Goal: Task Accomplishment & Management: Manage account settings

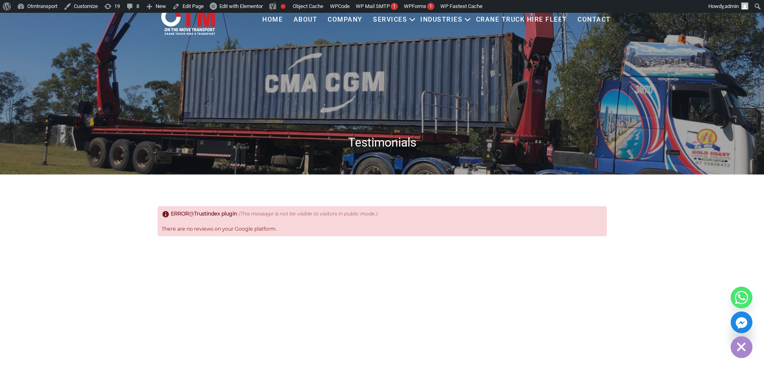
scroll to position [40, 0]
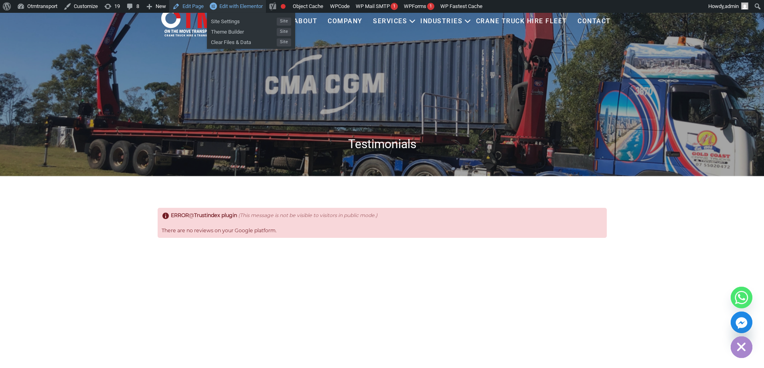
click at [192, 8] on link "Edit Page" at bounding box center [188, 6] width 38 height 13
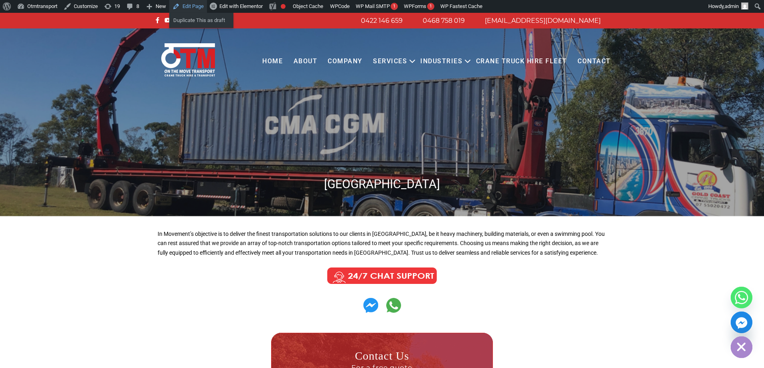
click at [191, 7] on link "Edit Page" at bounding box center [188, 6] width 38 height 13
click at [251, 3] on span "Edit with Elementor" at bounding box center [240, 6] width 43 height 6
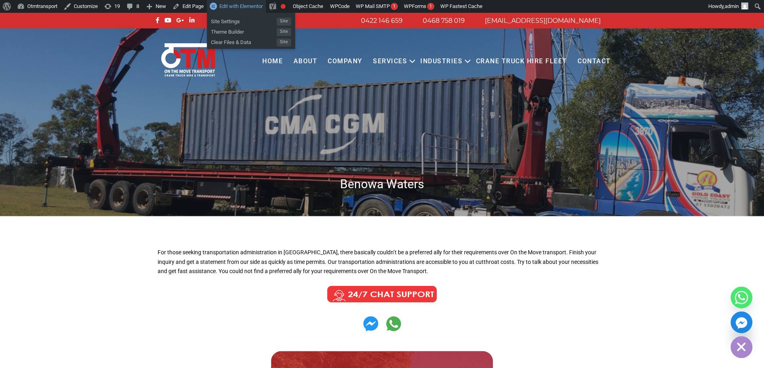
click at [249, 6] on span "Edit with Elementor" at bounding box center [240, 6] width 43 height 6
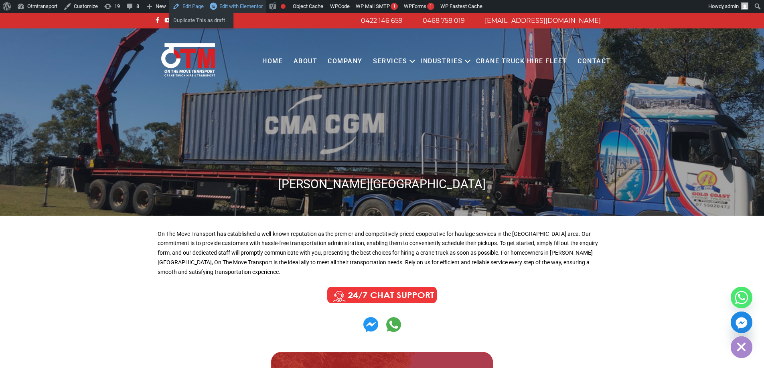
click at [241, 5] on span "Edit with Elementor" at bounding box center [240, 6] width 43 height 6
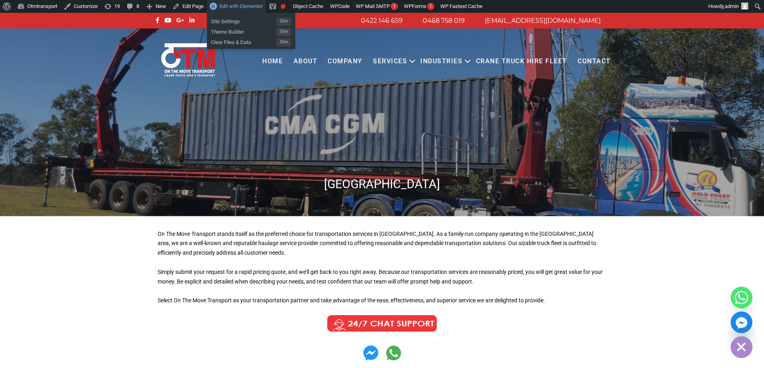
click at [232, 8] on span "Edit with Elementor" at bounding box center [240, 6] width 43 height 6
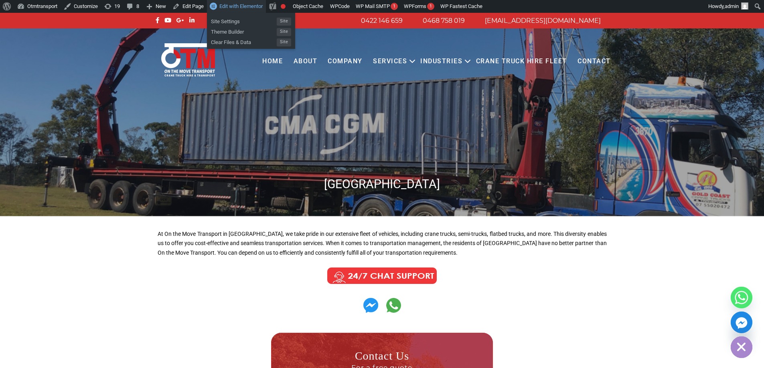
click at [233, 10] on link "Edit with Elementor" at bounding box center [236, 6] width 59 height 13
click at [236, 7] on span "Edit with Elementor" at bounding box center [240, 6] width 43 height 6
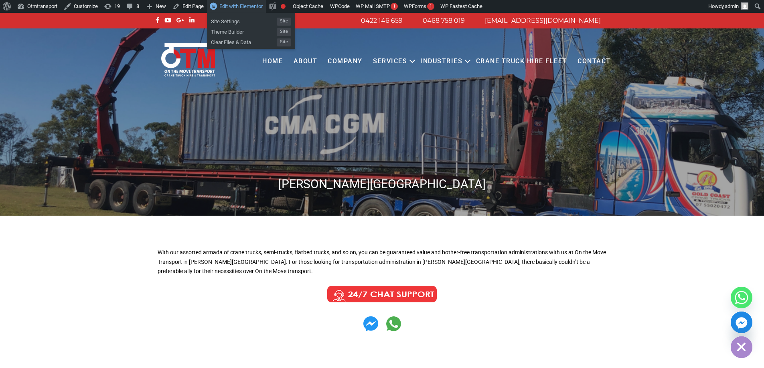
click at [246, 8] on span "Edit with Elementor" at bounding box center [240, 6] width 43 height 6
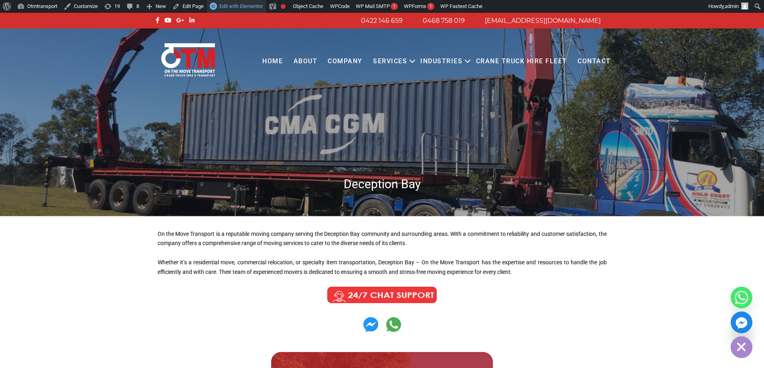
click at [249, 10] on link "Edit with Elementor" at bounding box center [236, 6] width 59 height 13
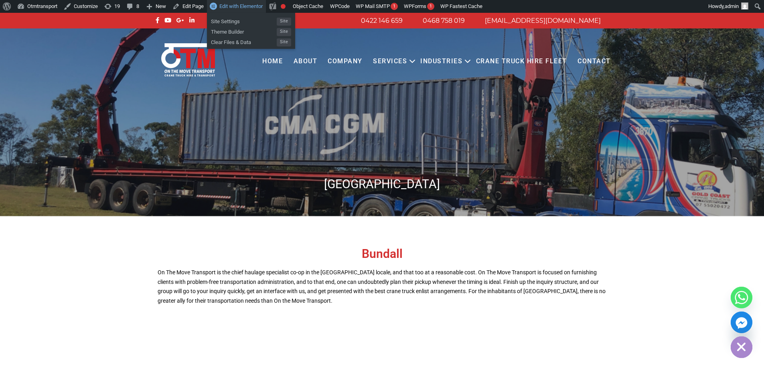
click at [245, 8] on span "Edit with Elementor" at bounding box center [240, 6] width 43 height 6
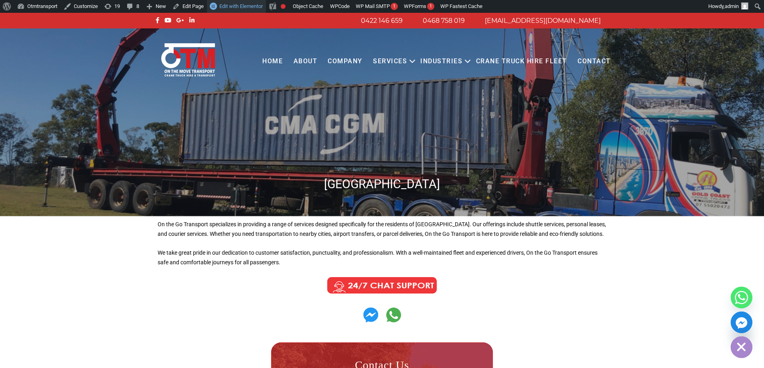
click at [228, 4] on span "Edit with Elementor" at bounding box center [240, 6] width 43 height 6
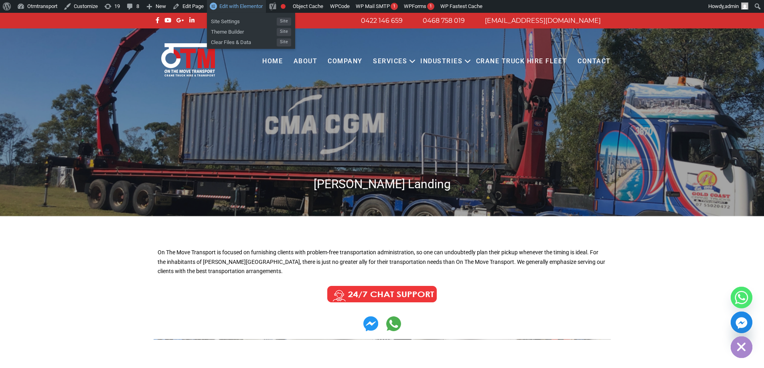
click at [259, 7] on span "Edit with Elementor" at bounding box center [240, 6] width 43 height 6
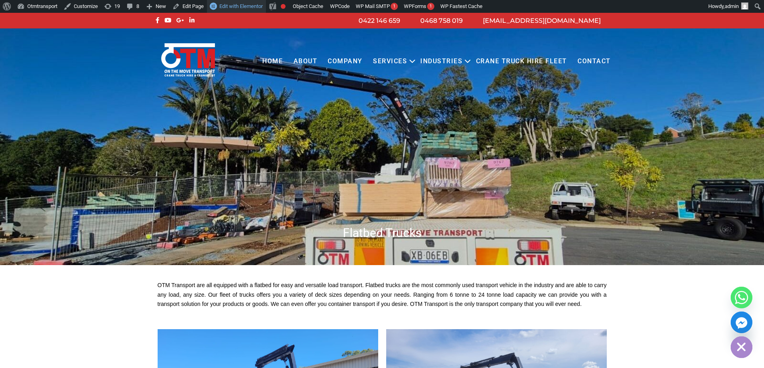
click at [234, 6] on span "Edit with Elementor" at bounding box center [240, 6] width 43 height 6
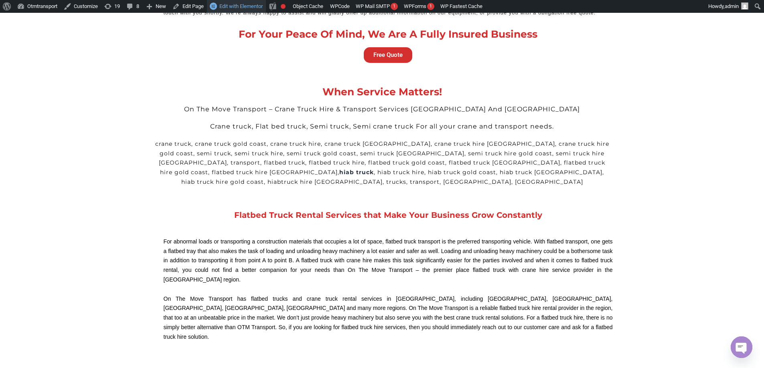
scroll to position [1683, 0]
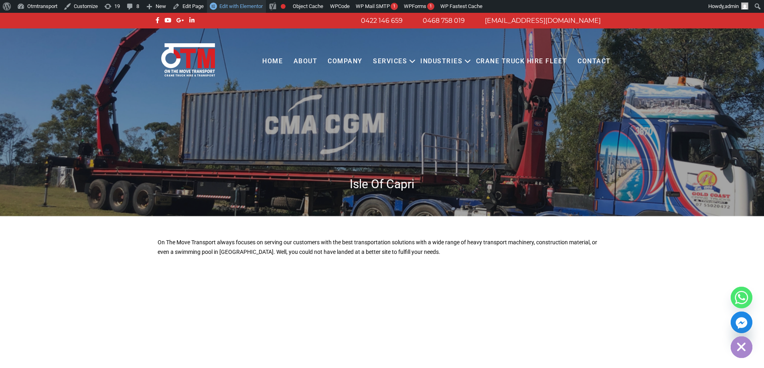
click at [246, 4] on span "Edit with Elementor" at bounding box center [240, 6] width 43 height 6
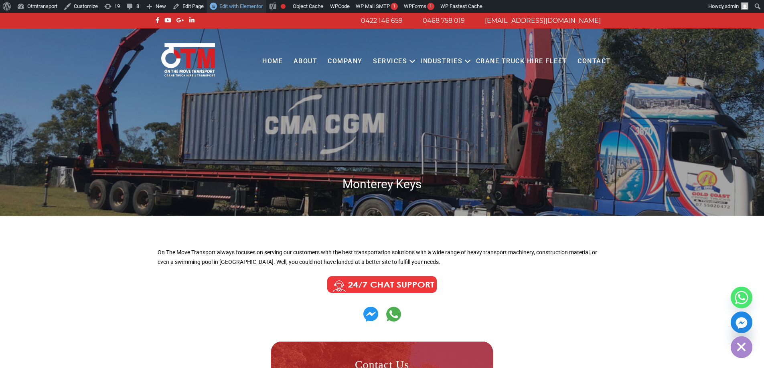
click at [244, 7] on span "Edit with Elementor" at bounding box center [240, 6] width 43 height 6
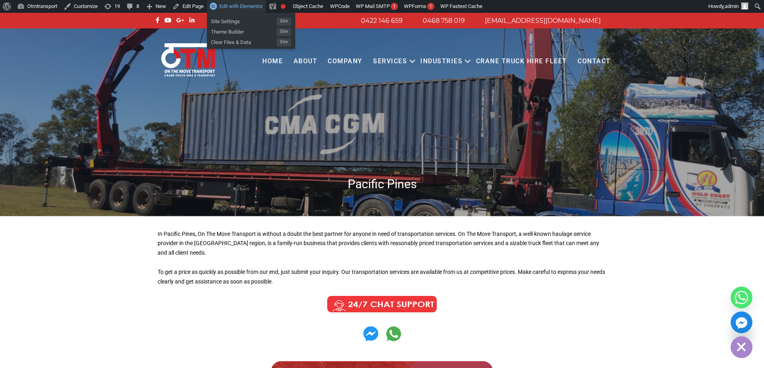
click at [239, 11] on link "Edit with Elementor" at bounding box center [236, 6] width 59 height 13
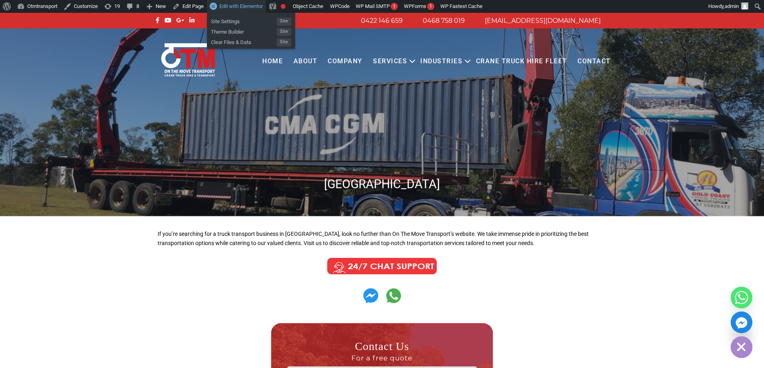
click at [257, 5] on span "Edit with Elementor" at bounding box center [240, 6] width 43 height 6
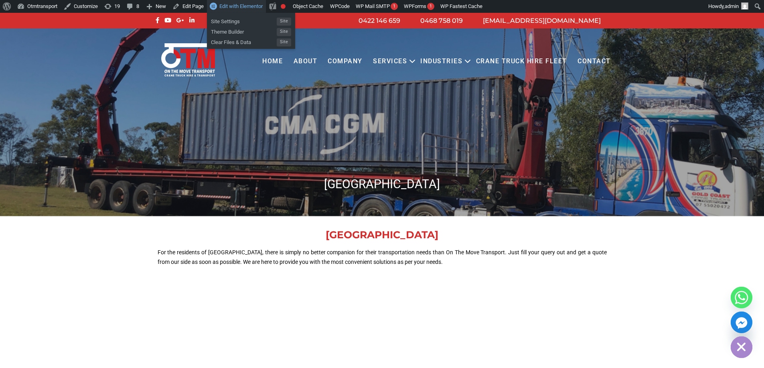
click at [245, 6] on span "Edit with Elementor" at bounding box center [240, 6] width 43 height 6
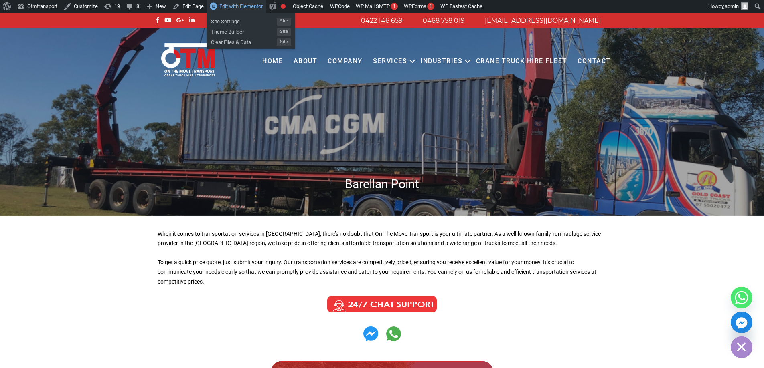
click at [244, 6] on span "Edit with Elementor" at bounding box center [240, 6] width 43 height 6
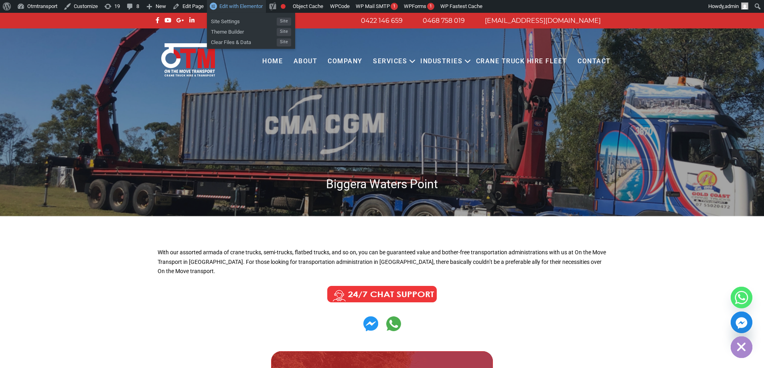
click at [248, 5] on span "Edit with Elementor" at bounding box center [240, 6] width 43 height 6
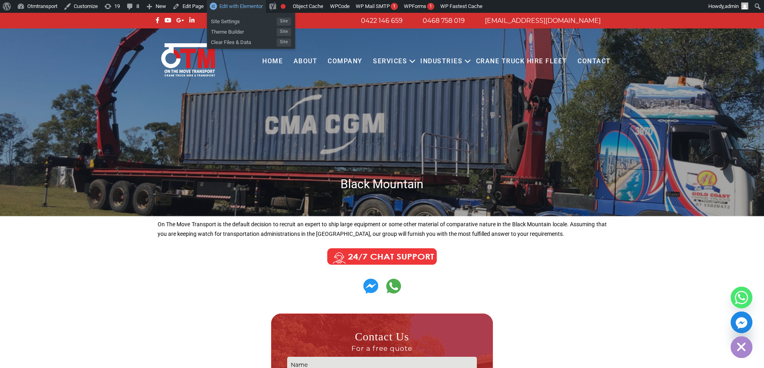
click at [234, 8] on span "Edit with Elementor" at bounding box center [240, 6] width 43 height 6
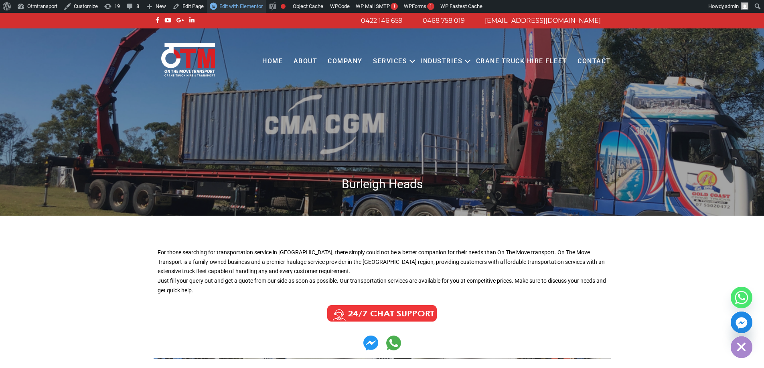
click at [253, 9] on span "Edit with Elementor" at bounding box center [240, 6] width 43 height 6
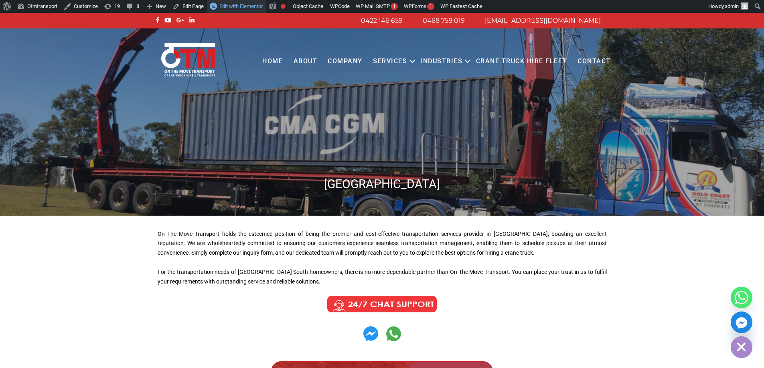
click at [249, 3] on span "Edit with Elementor" at bounding box center [240, 6] width 43 height 6
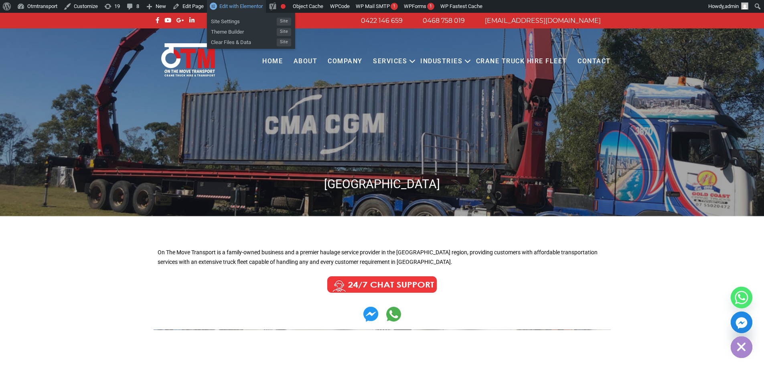
click at [257, 2] on link "Edit with Elementor" at bounding box center [236, 6] width 59 height 13
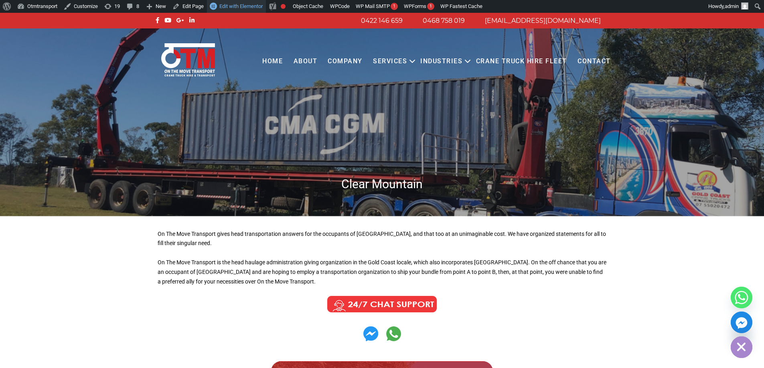
click at [252, 6] on span "Edit with Elementor" at bounding box center [240, 6] width 43 height 6
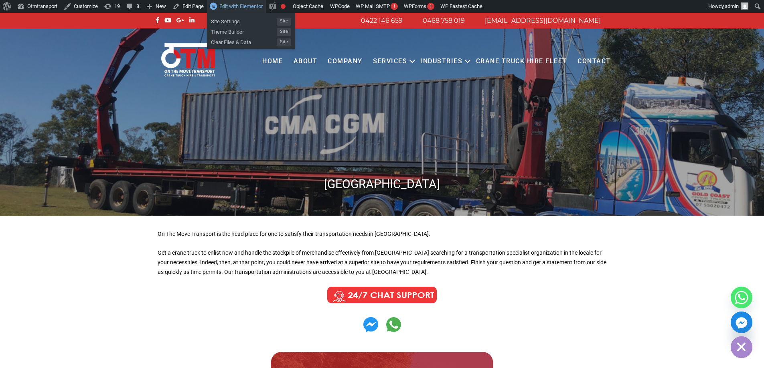
click at [247, 4] on span "Edit with Elementor" at bounding box center [240, 6] width 43 height 6
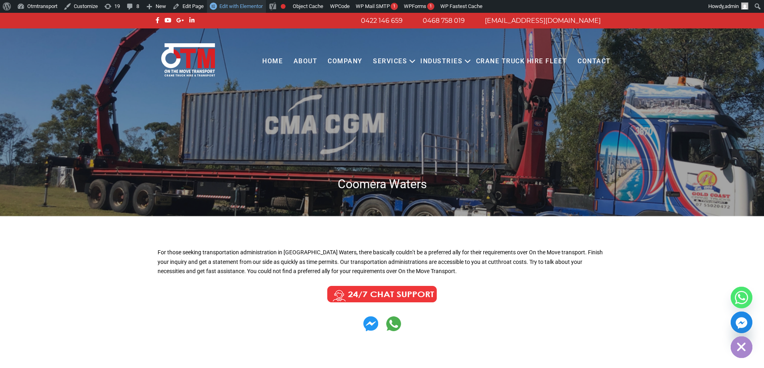
click at [243, 7] on span "Edit with Elementor" at bounding box center [240, 6] width 43 height 6
